Goal: Information Seeking & Learning: Learn about a topic

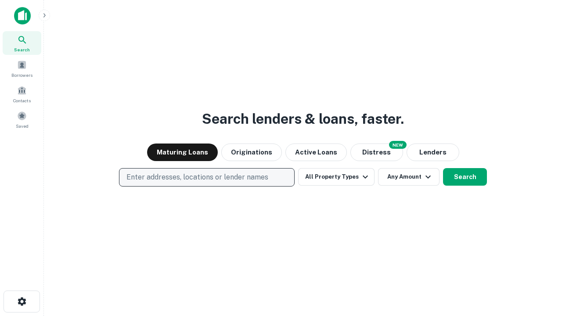
click at [206, 177] on p "Enter addresses, locations or lender names" at bounding box center [198, 177] width 142 height 11
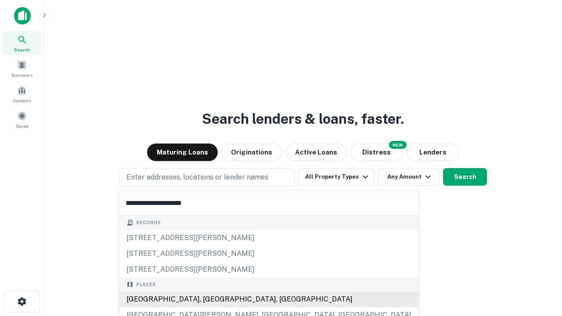
click at [210, 300] on div "[GEOGRAPHIC_DATA], [GEOGRAPHIC_DATA], [GEOGRAPHIC_DATA]" at bounding box center [268, 300] width 299 height 16
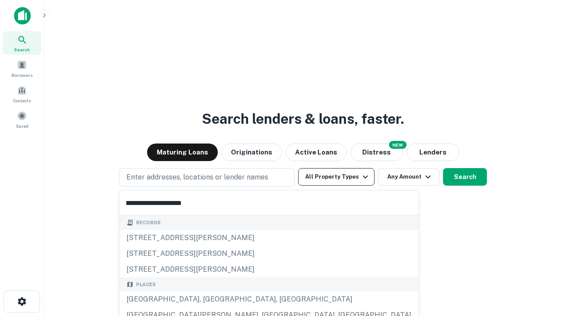
click at [337, 177] on button "All Property Types" at bounding box center [336, 177] width 76 height 18
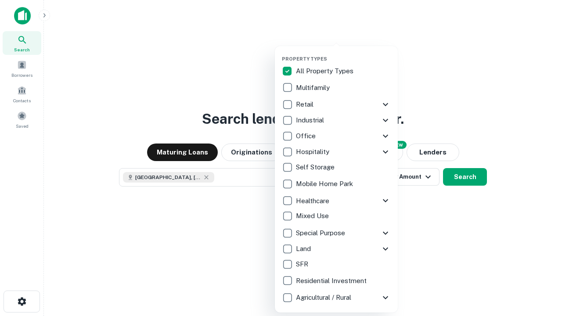
click at [344, 53] on button "button" at bounding box center [343, 53] width 123 height 0
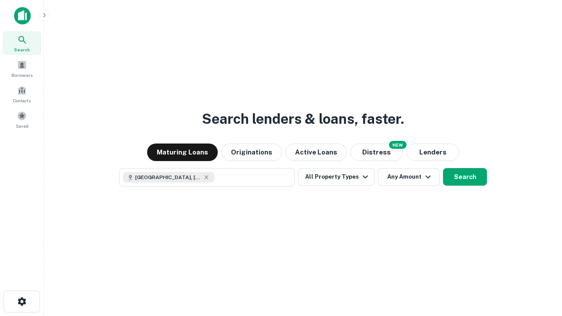
scroll to position [14, 0]
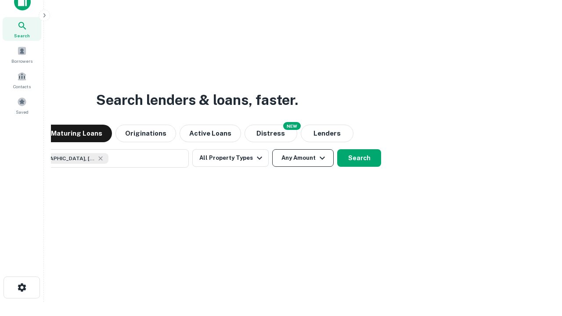
click at [272, 149] on button "Any Amount" at bounding box center [303, 158] width 62 height 18
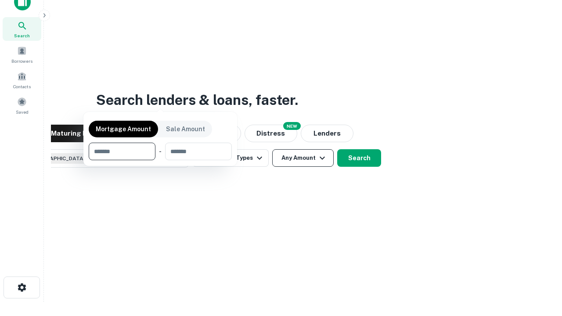
scroll to position [63, 249]
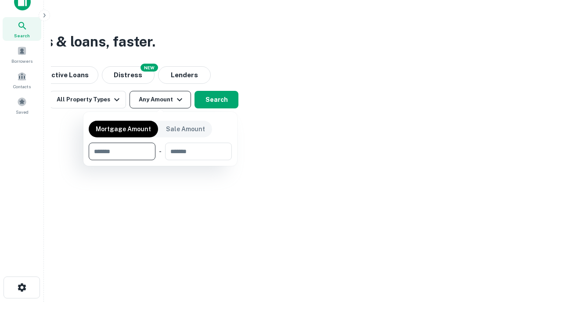
type input "*******"
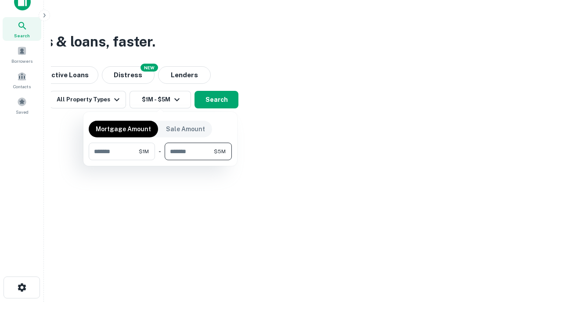
type input "*******"
click at [160, 160] on button "button" at bounding box center [160, 160] width 143 height 0
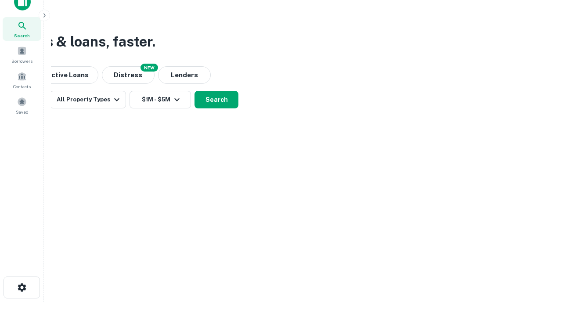
scroll to position [14, 0]
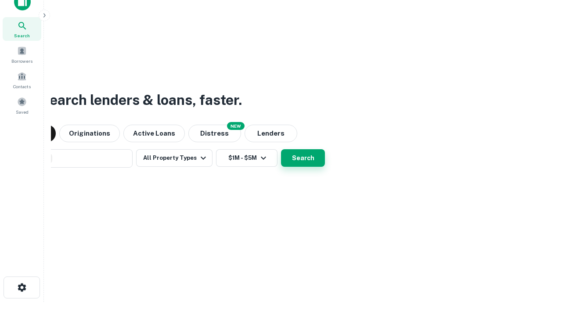
click at [281, 149] on button "Search" at bounding box center [303, 158] width 44 height 18
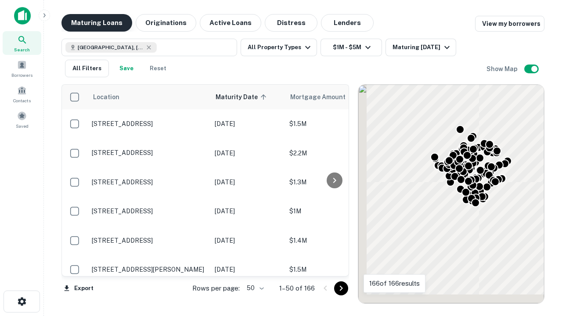
click at [97, 23] on button "Maturing Loans" at bounding box center [97, 23] width 71 height 18
